Goal: Task Accomplishment & Management: Use online tool/utility

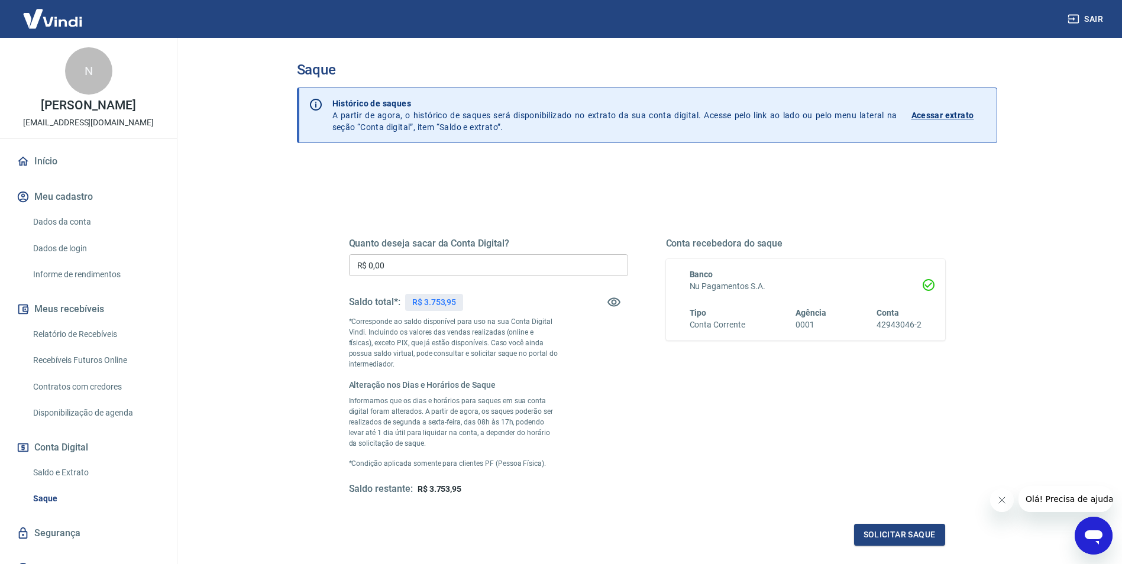
click at [441, 270] on input "R$ 0,00" at bounding box center [488, 265] width 279 height 22
type input "R$ 3.753,00"
click at [890, 534] on button "Solicitar saque" at bounding box center [899, 535] width 91 height 22
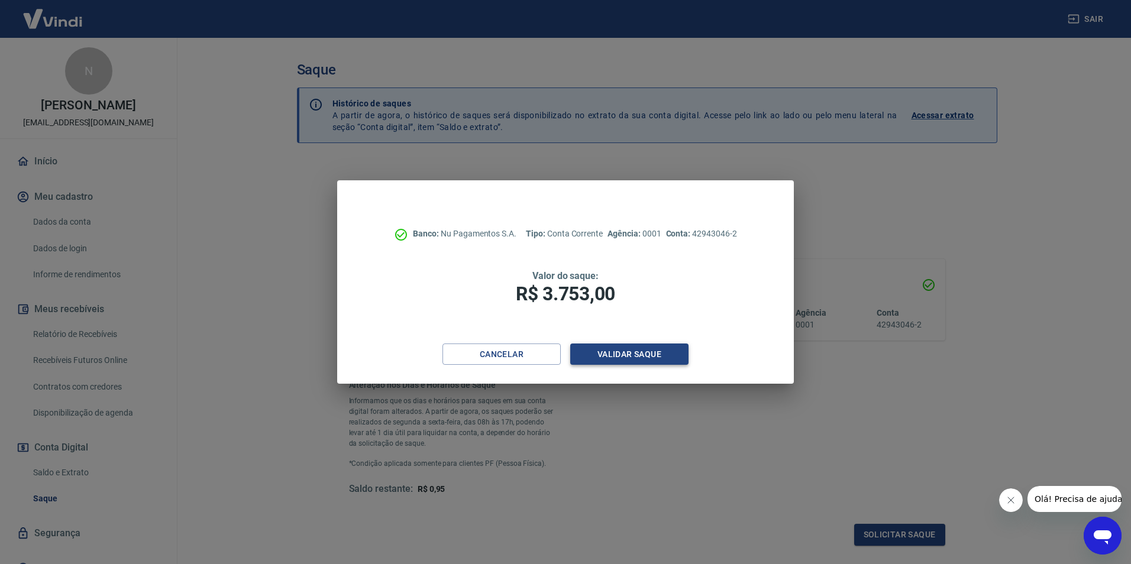
click at [623, 354] on button "Validar saque" at bounding box center [629, 355] width 118 height 22
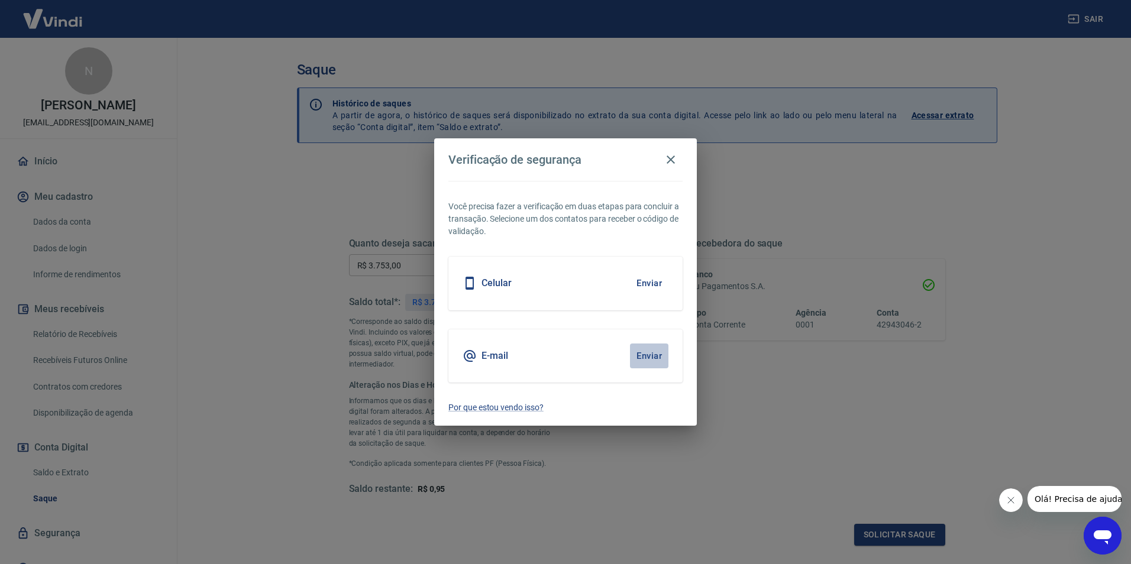
click at [649, 358] on button "Enviar" at bounding box center [649, 356] width 38 height 25
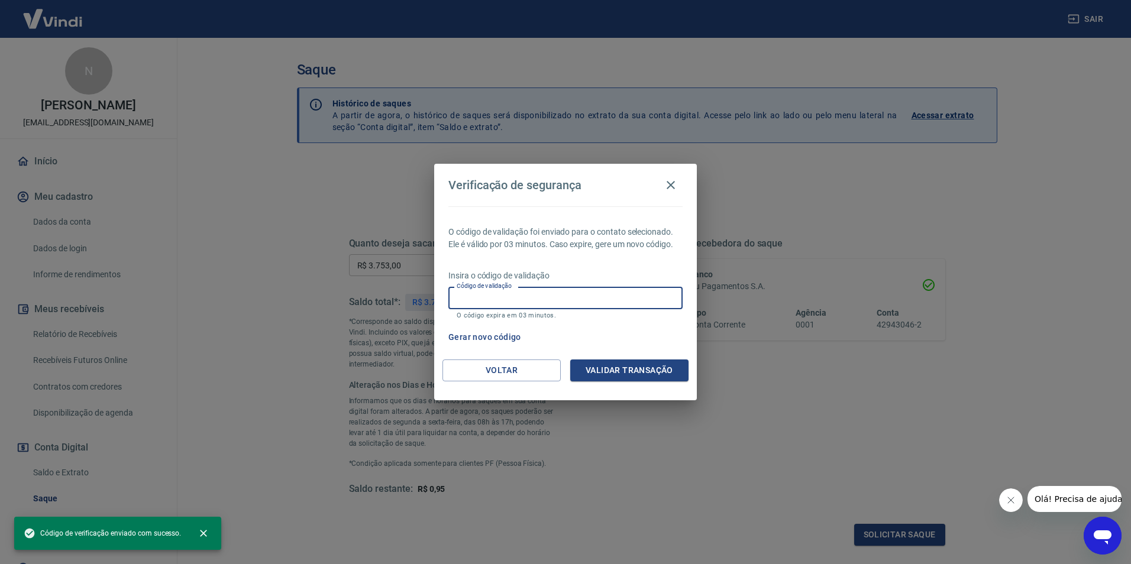
click at [542, 292] on input "Código de validação" at bounding box center [565, 298] width 234 height 22
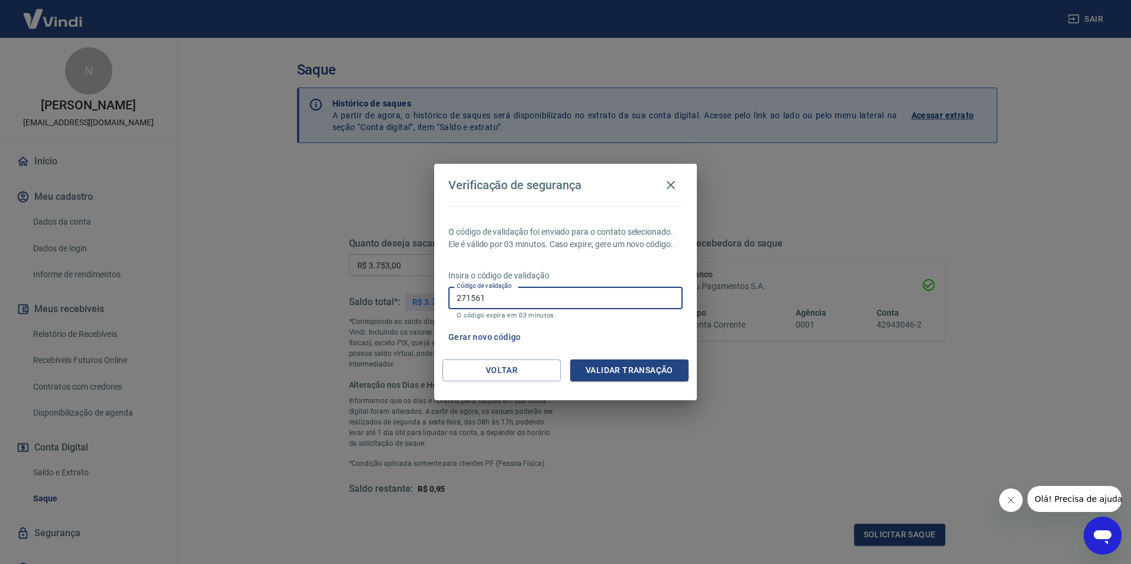
type input "271561"
click at [642, 367] on button "Validar transação" at bounding box center [629, 371] width 118 height 22
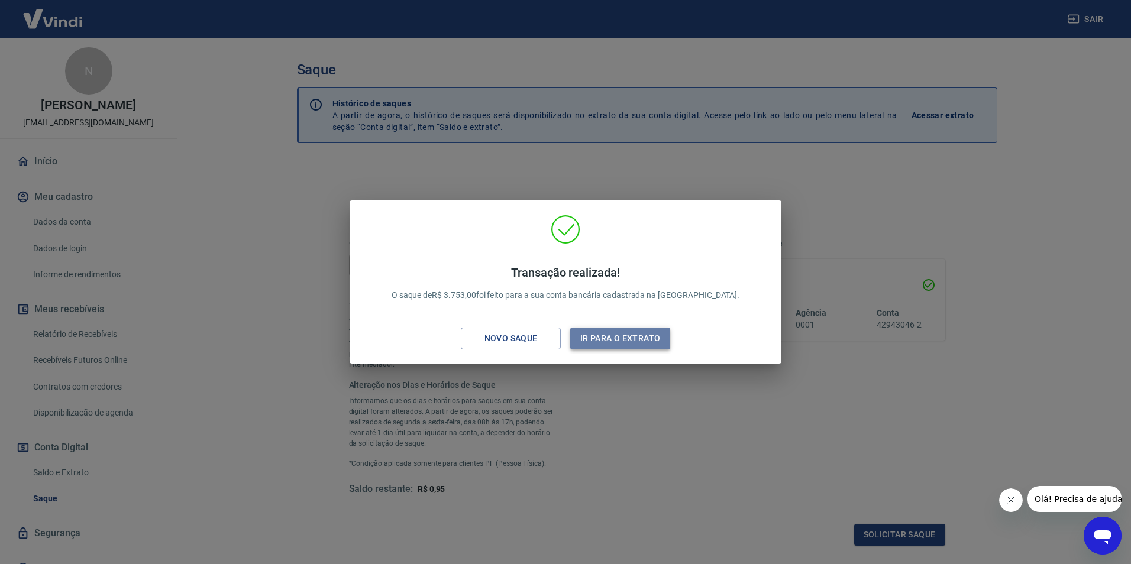
click at [624, 341] on button "Ir para o extrato" at bounding box center [620, 339] width 100 height 22
